Goal: Understand process/instructions: Learn how to perform a task or action

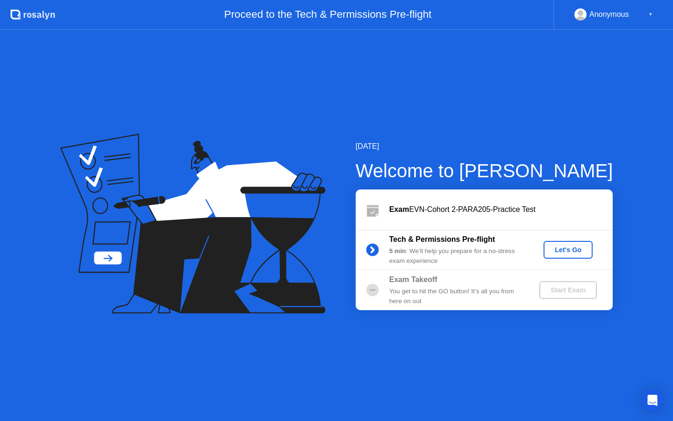
click at [580, 253] on div "Let's Go" at bounding box center [569, 249] width 42 height 7
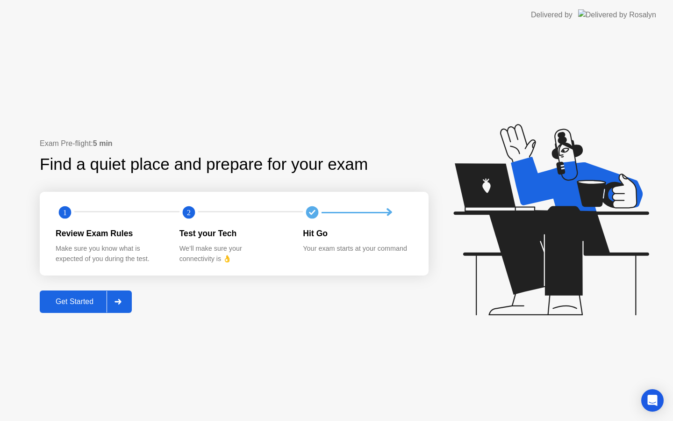
click at [86, 306] on div "Get Started" at bounding box center [75, 301] width 64 height 8
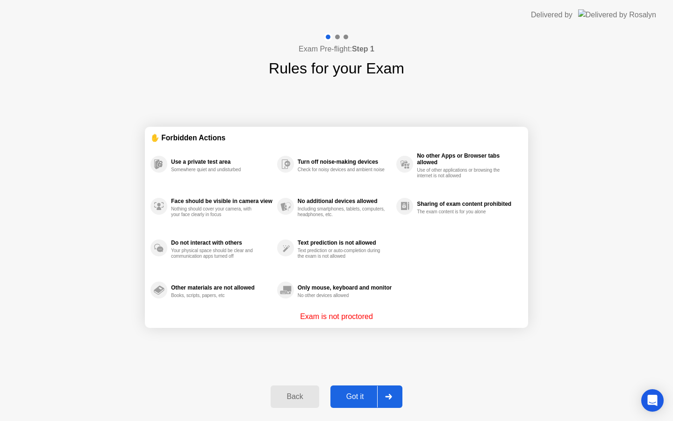
click at [357, 397] on div "Got it" at bounding box center [355, 396] width 44 height 8
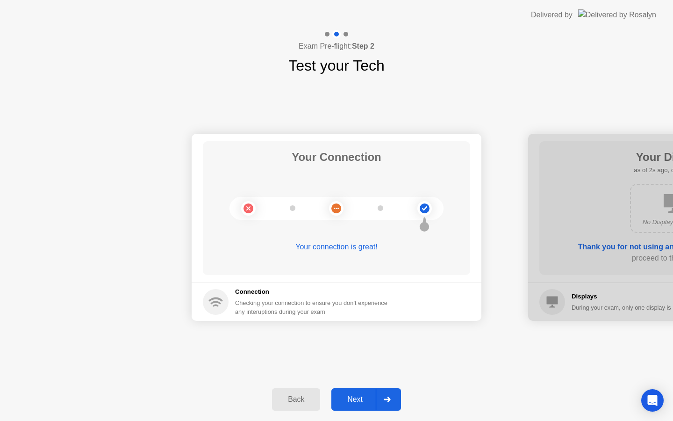
click at [357, 397] on div "Next" at bounding box center [355, 399] width 42 height 8
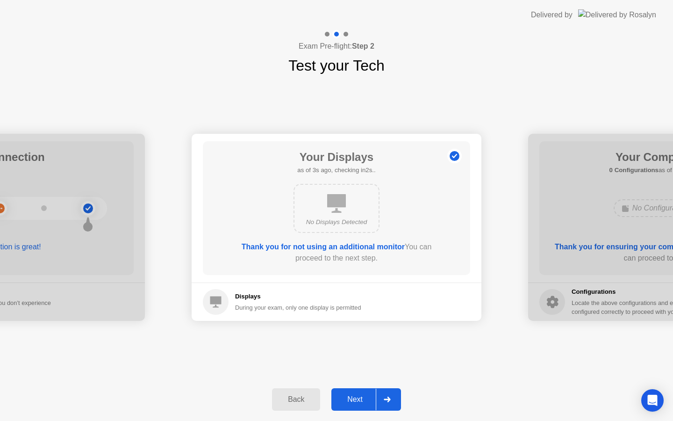
click at [357, 397] on div "Next" at bounding box center [355, 399] width 42 height 8
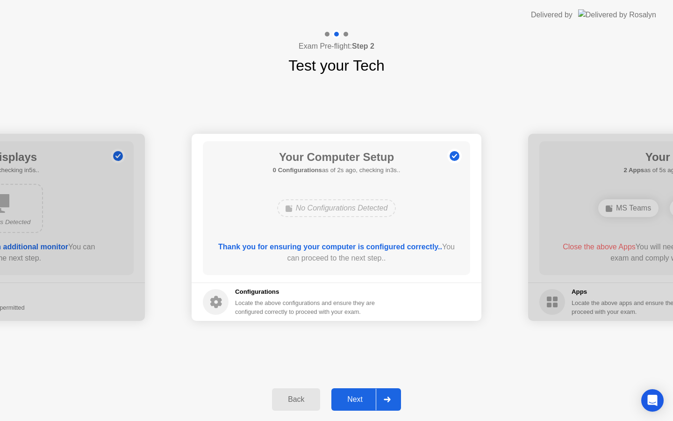
click at [357, 397] on div "Next" at bounding box center [355, 399] width 42 height 8
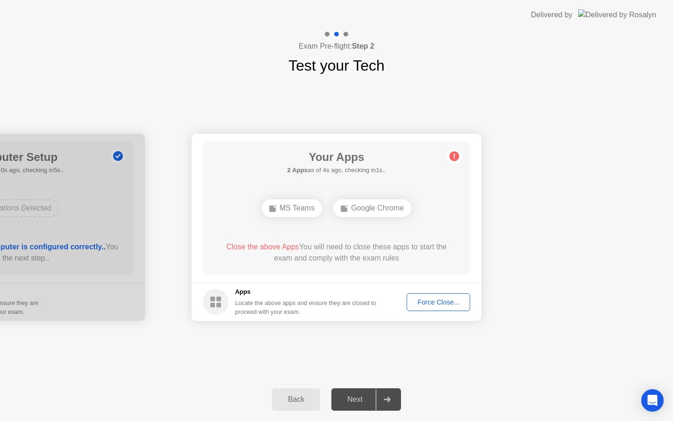
click at [357, 397] on div "Next" at bounding box center [355, 399] width 42 height 8
click at [428, 304] on div "Force Close..." at bounding box center [438, 301] width 57 height 7
